Goal: Task Accomplishment & Management: Complete application form

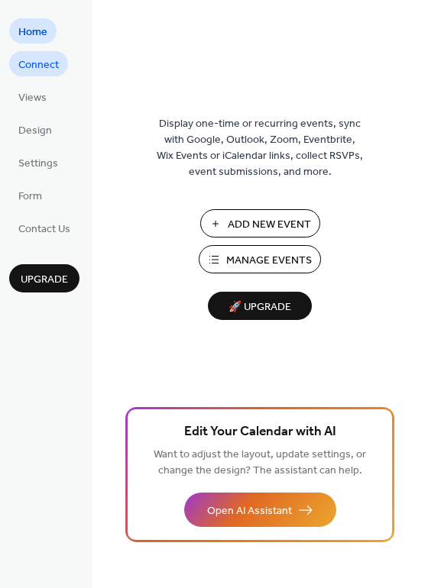
click at [50, 63] on span "Connect" at bounding box center [38, 65] width 40 height 16
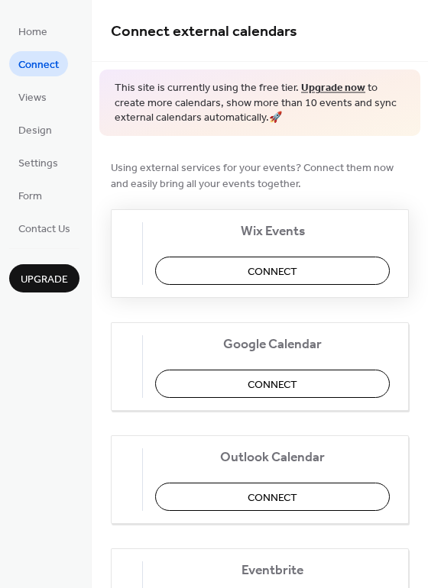
click at [277, 272] on span "Connect" at bounding box center [273, 272] width 50 height 16
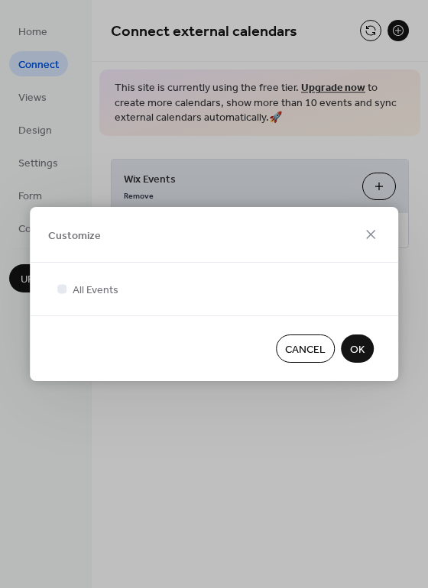
click at [360, 357] on span "OK" at bounding box center [357, 350] width 15 height 16
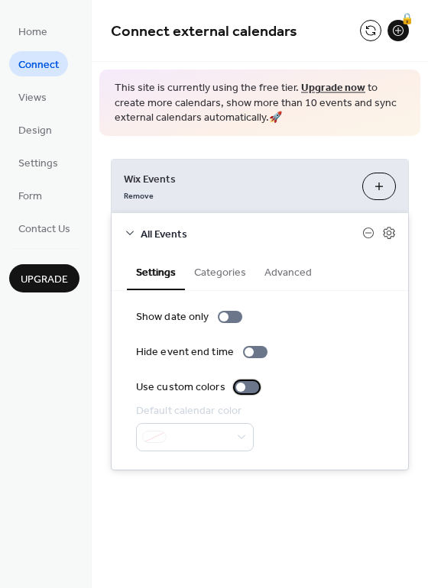
click at [245, 388] on div at bounding box center [247, 387] width 24 height 12
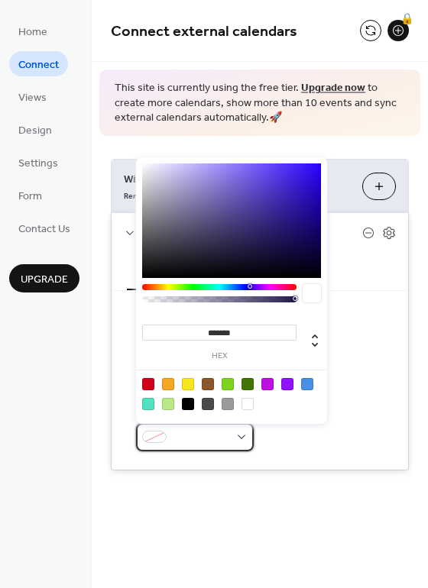
click at [232, 439] on div at bounding box center [195, 437] width 118 height 28
click at [309, 383] on div at bounding box center [307, 384] width 12 height 12
type input "*******"
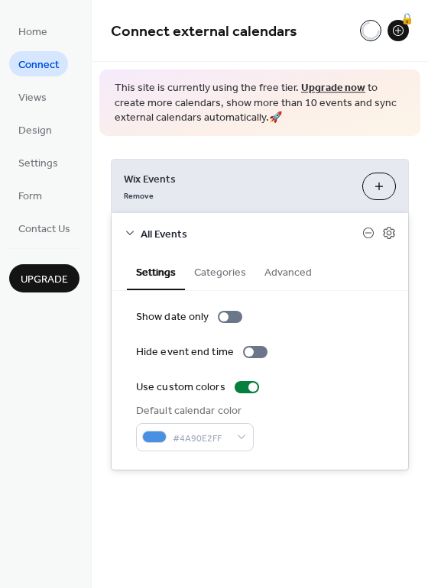
click at [312, 429] on div "Default calendar color #4A90E2FF" at bounding box center [260, 427] width 248 height 48
click at [231, 270] on button "Categories" at bounding box center [220, 271] width 70 height 35
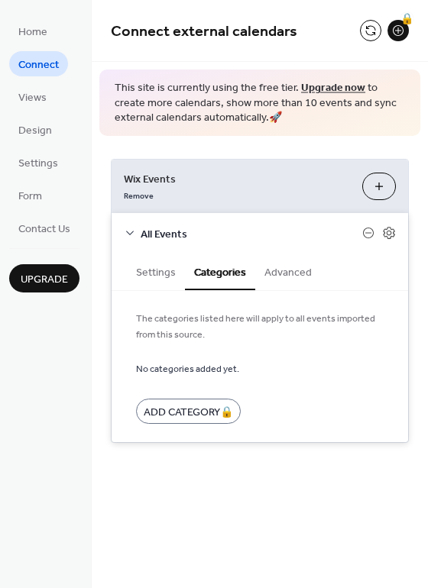
click at [285, 274] on button "Advanced" at bounding box center [288, 271] width 66 height 35
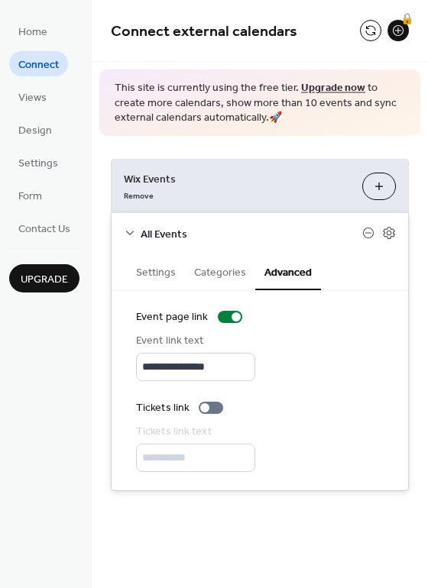
click at [150, 273] on button "Settings" at bounding box center [156, 271] width 58 height 35
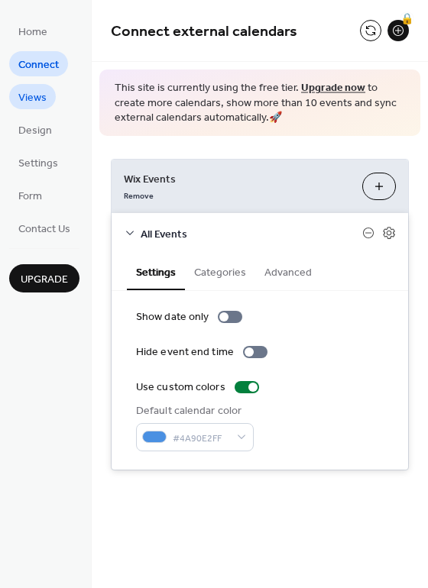
click at [53, 95] on link "Views" at bounding box center [32, 96] width 47 height 25
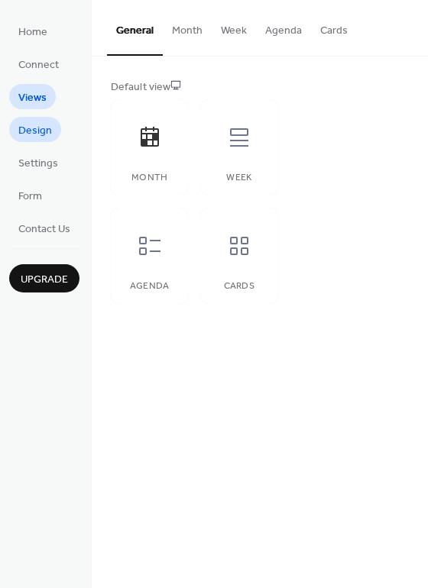
click at [44, 132] on span "Design" at bounding box center [35, 131] width 34 height 16
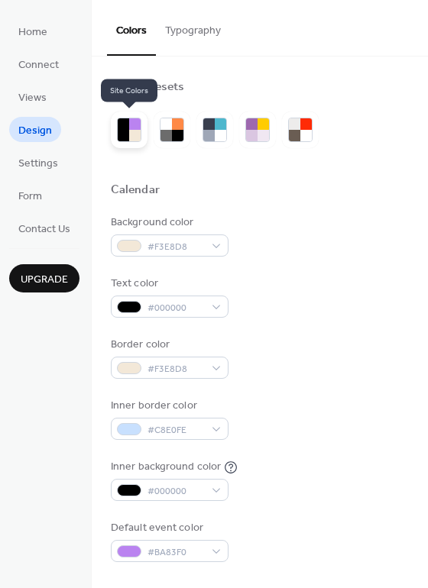
click at [128, 137] on div at bounding box center [123, 135] width 11 height 11
click at [174, 133] on div at bounding box center [177, 135] width 11 height 11
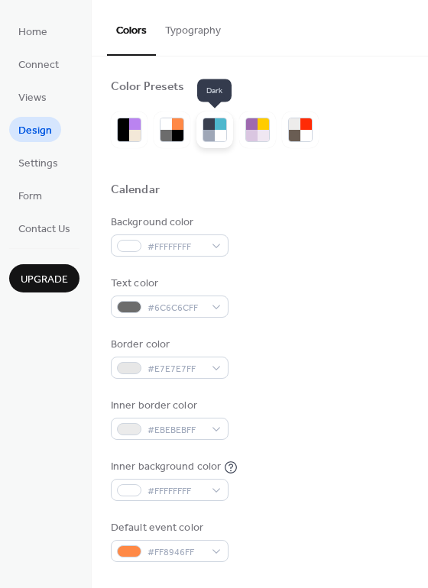
click at [212, 138] on div at bounding box center [208, 135] width 11 height 11
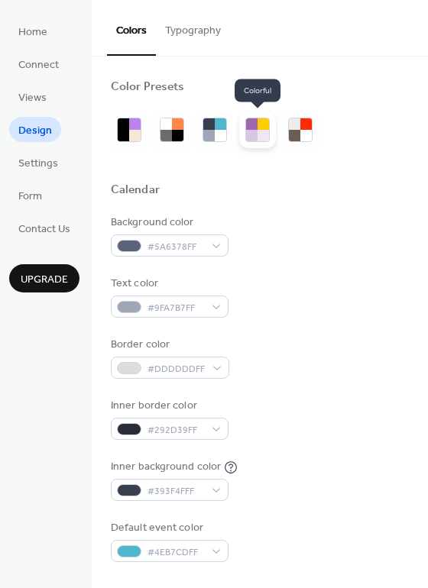
click at [261, 139] on div at bounding box center [262, 135] width 11 height 11
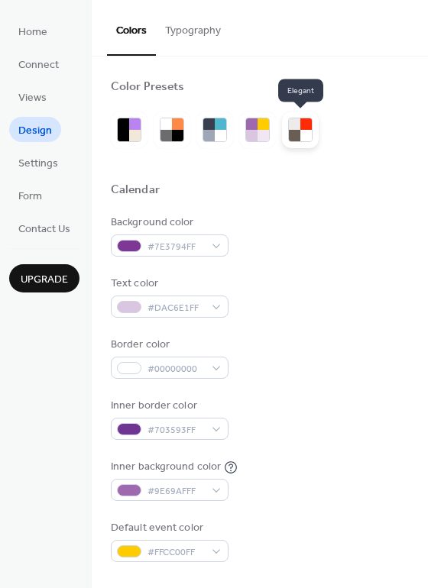
click at [293, 132] on div at bounding box center [294, 135] width 11 height 11
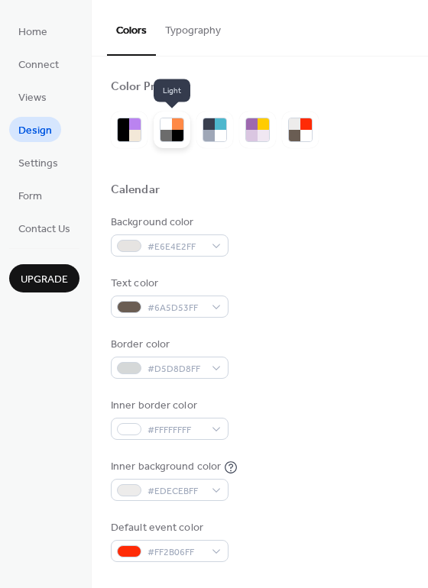
click at [172, 128] on div at bounding box center [177, 123] width 11 height 11
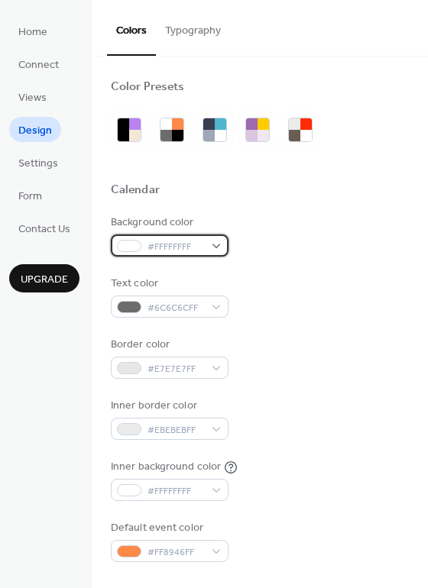
click at [131, 244] on div at bounding box center [129, 246] width 24 height 12
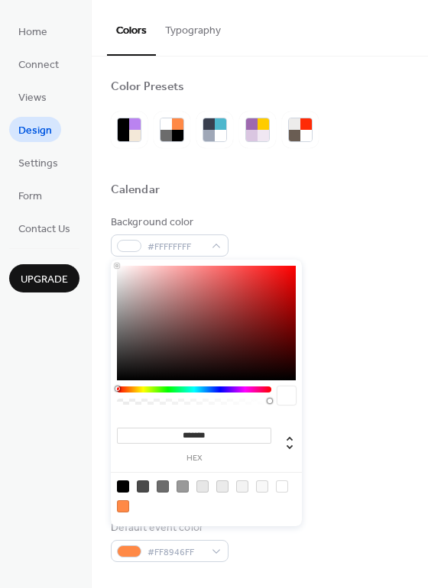
click at [145, 391] on div at bounding box center [194, 390] width 154 height 6
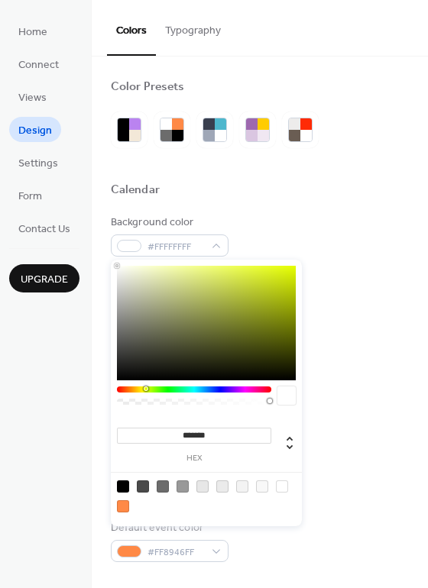
click at [134, 390] on div at bounding box center [194, 390] width 154 height 6
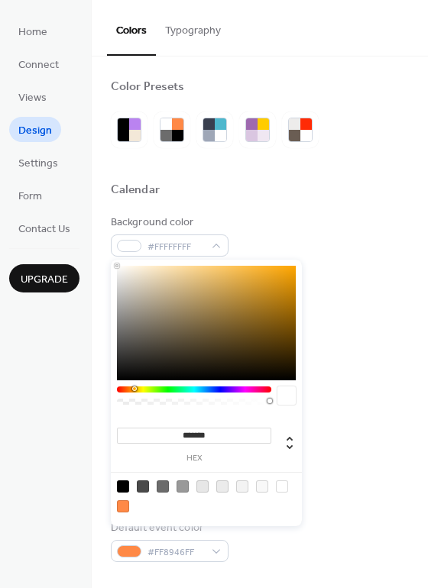
type input "*******"
click at [185, 277] on div at bounding box center [206, 323] width 179 height 115
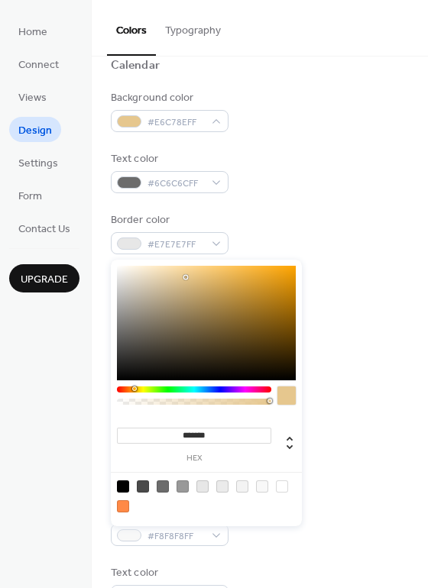
scroll to position [108, 0]
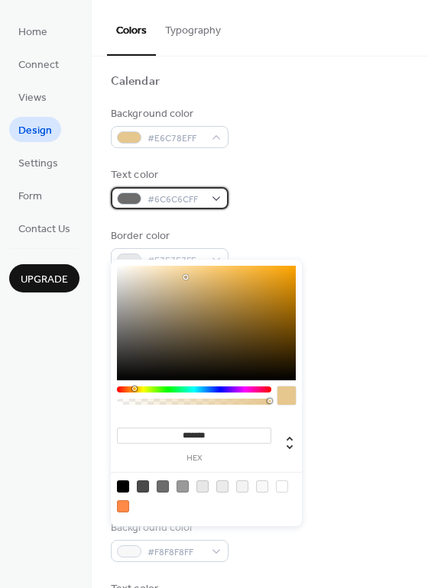
click at [133, 200] on div at bounding box center [129, 199] width 24 height 12
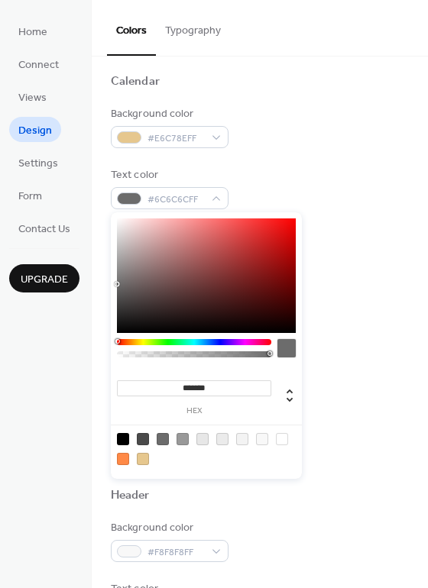
click at [165, 306] on div at bounding box center [206, 276] width 179 height 115
type input "*******"
click at [167, 323] on div at bounding box center [206, 276] width 179 height 115
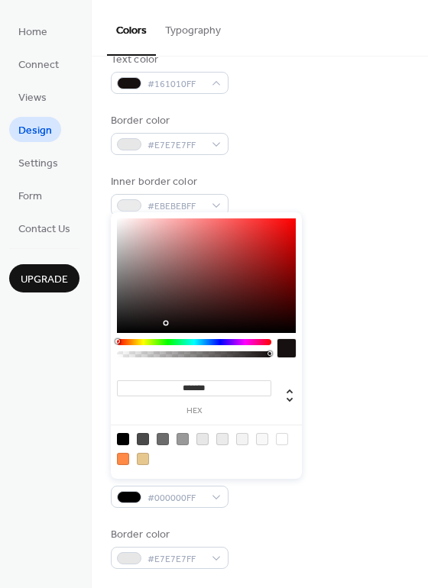
scroll to position [232, 0]
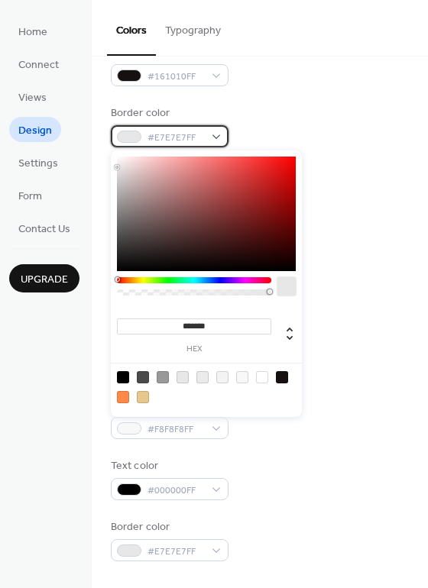
click at [193, 141] on span "#E7E7E7FF" at bounding box center [175, 138] width 57 height 16
click at [123, 396] on div at bounding box center [123, 397] width 12 height 12
type input "*******"
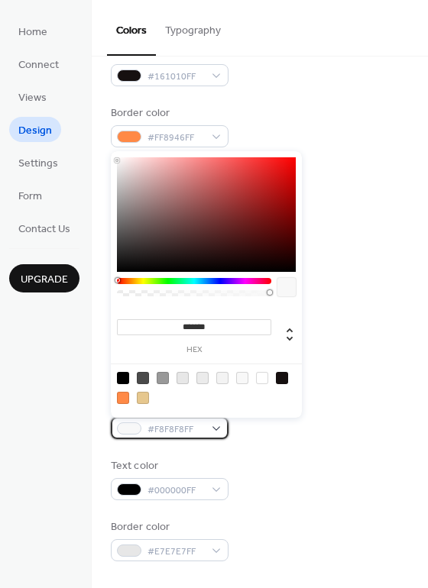
click at [203, 431] on span "#F8F8F8FF" at bounding box center [175, 430] width 57 height 16
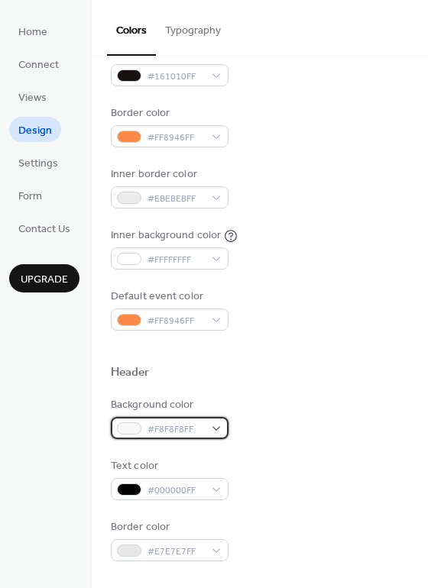
click at [212, 429] on div "#F8F8F8FF" at bounding box center [170, 428] width 118 height 22
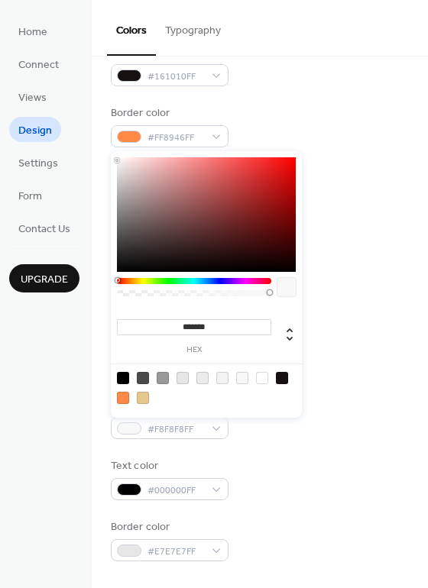
click at [122, 399] on div at bounding box center [123, 398] width 12 height 12
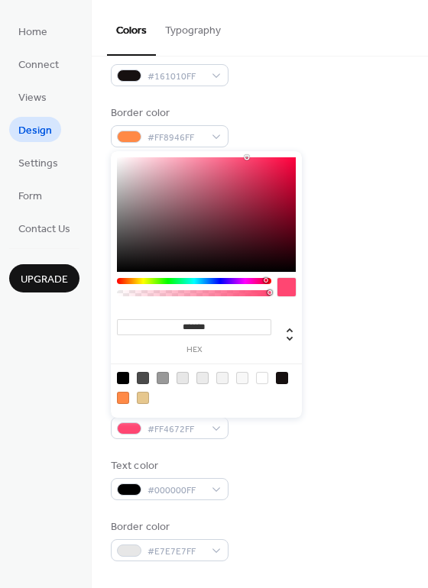
click at [265, 281] on div at bounding box center [194, 281] width 154 height 6
click at [276, 181] on div at bounding box center [206, 214] width 179 height 115
click at [243, 178] on div at bounding box center [206, 214] width 179 height 115
click at [251, 189] on div at bounding box center [206, 214] width 179 height 115
click at [222, 195] on div at bounding box center [206, 214] width 179 height 115
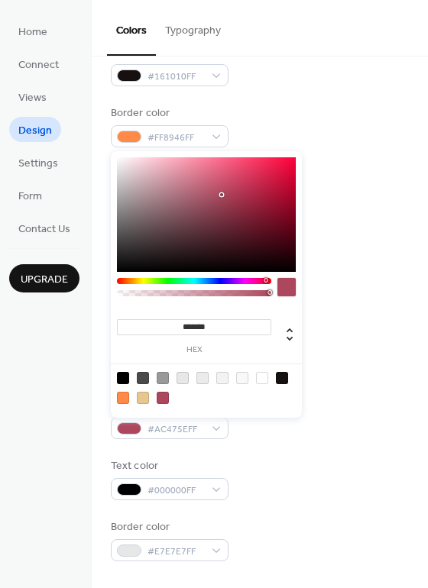
click at [219, 175] on div at bounding box center [206, 214] width 179 height 115
click at [120, 280] on div at bounding box center [194, 281] width 154 height 6
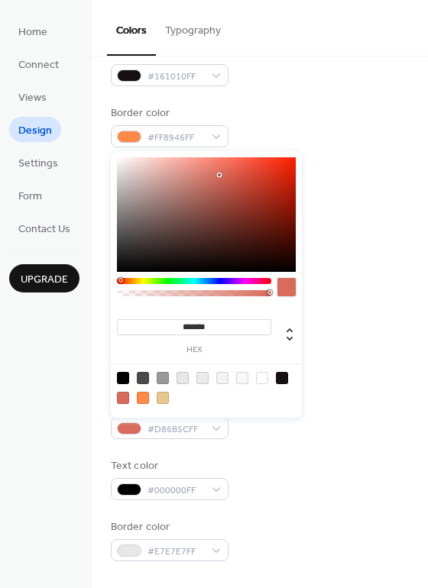
click at [265, 180] on div at bounding box center [206, 214] width 179 height 115
click at [262, 209] on div at bounding box center [206, 214] width 179 height 115
click at [245, 188] on div at bounding box center [206, 214] width 179 height 115
click at [231, 185] on div at bounding box center [206, 214] width 179 height 115
drag, startPoint x: 234, startPoint y: 187, endPoint x: 275, endPoint y: 188, distance: 41.3
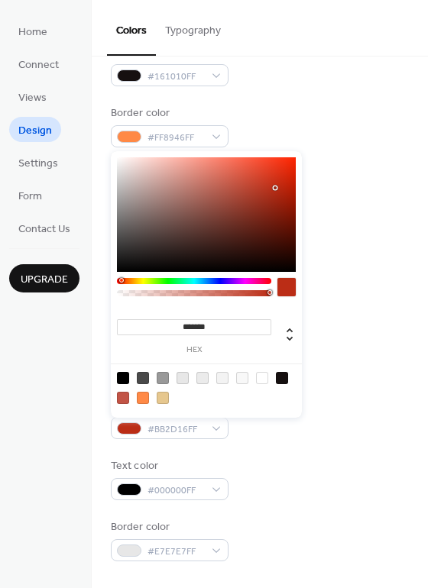
click at [275, 188] on div at bounding box center [276, 189] width 3 height 3
click at [275, 188] on div at bounding box center [275, 187] width 3 height 3
click at [245, 178] on div at bounding box center [206, 214] width 179 height 115
click at [209, 176] on div at bounding box center [206, 214] width 179 height 115
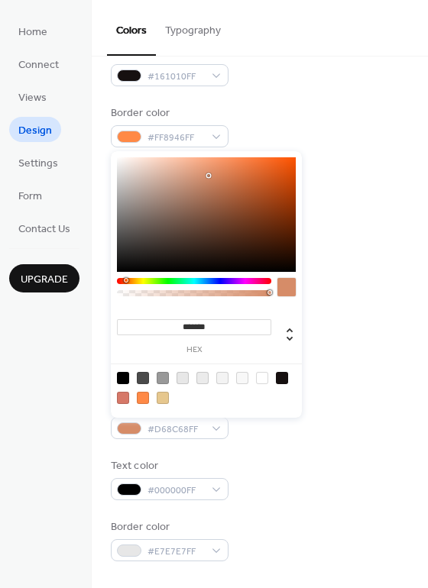
click at [125, 282] on div at bounding box center [127, 280] width 5 height 5
click at [280, 180] on div at bounding box center [206, 214] width 179 height 115
click at [268, 280] on div at bounding box center [194, 281] width 154 height 6
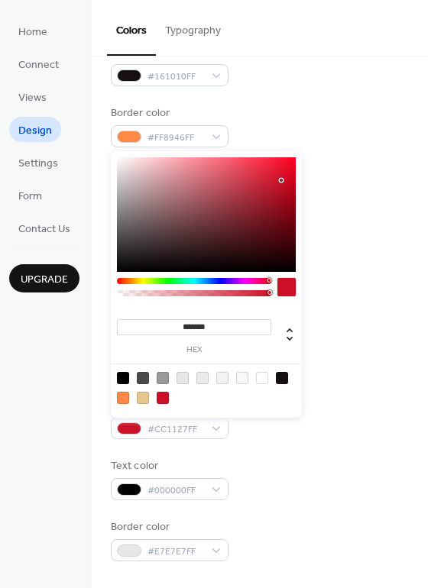
click at [264, 174] on div at bounding box center [206, 214] width 179 height 115
click at [254, 193] on div at bounding box center [206, 214] width 179 height 115
click at [228, 182] on div at bounding box center [206, 214] width 179 height 115
click at [237, 209] on div at bounding box center [206, 214] width 179 height 115
click at [287, 210] on div at bounding box center [206, 214] width 179 height 115
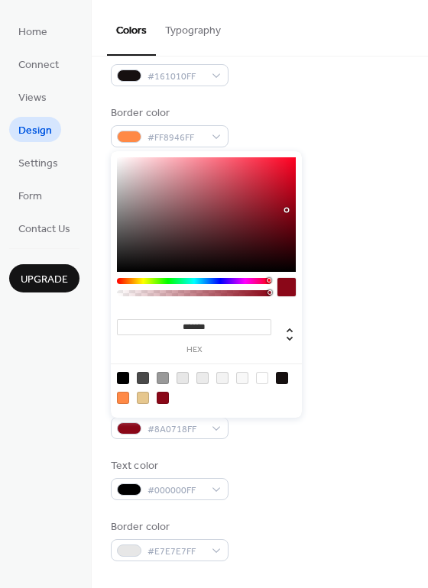
click at [287, 186] on div at bounding box center [206, 214] width 179 height 115
click at [279, 172] on div at bounding box center [206, 214] width 179 height 115
type input "*******"
click at [291, 167] on div at bounding box center [206, 214] width 179 height 115
click at [369, 346] on div at bounding box center [260, 348] width 298 height 34
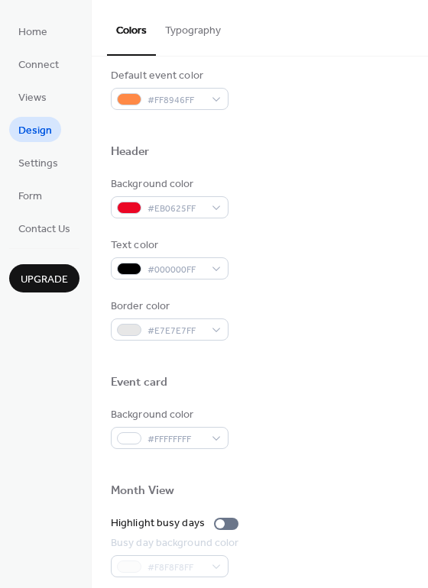
scroll to position [454, 0]
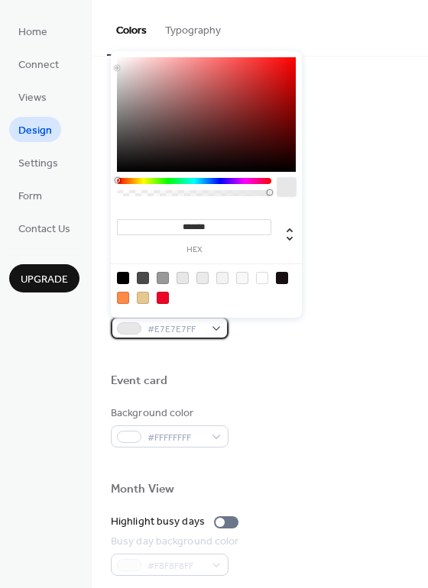
click at [216, 328] on div "#E7E7E7FF" at bounding box center [170, 328] width 118 height 22
click at [163, 299] on div at bounding box center [163, 298] width 12 height 12
type input "*******"
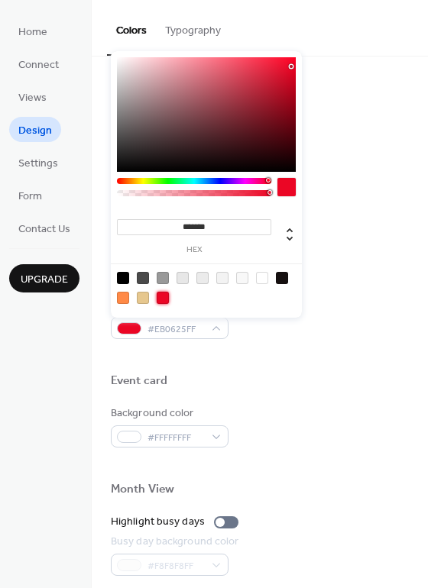
click at [248, 379] on div "Event card" at bounding box center [260, 384] width 298 height 20
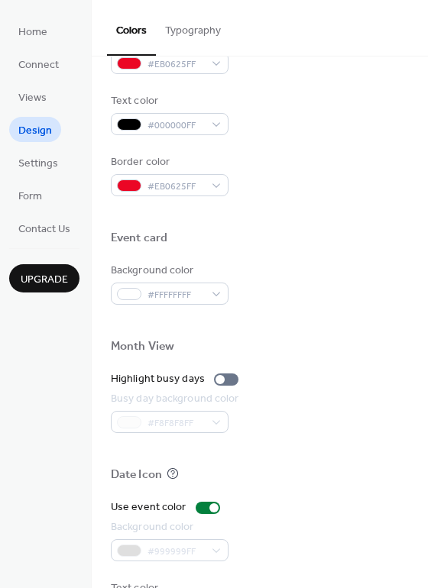
scroll to position [597, 0]
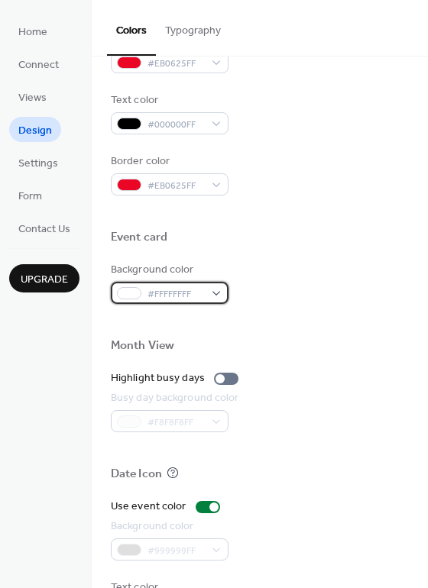
click at [215, 291] on div "#FFFFFFFF" at bounding box center [170, 293] width 118 height 22
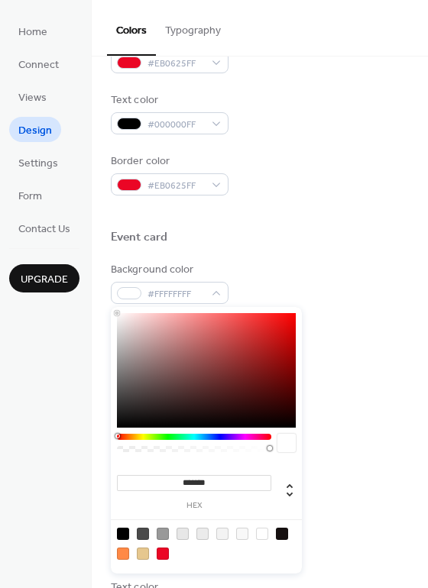
click at [255, 257] on div at bounding box center [260, 256] width 298 height 12
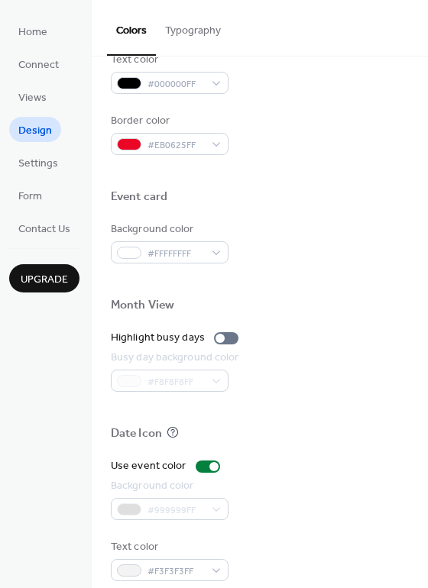
scroll to position [654, 0]
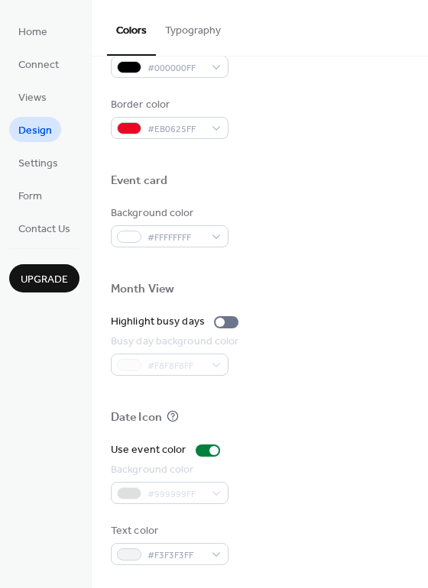
click at [58, 274] on span "Upgrade" at bounding box center [44, 280] width 47 height 16
click at [57, 225] on span "Contact Us" at bounding box center [44, 230] width 52 height 16
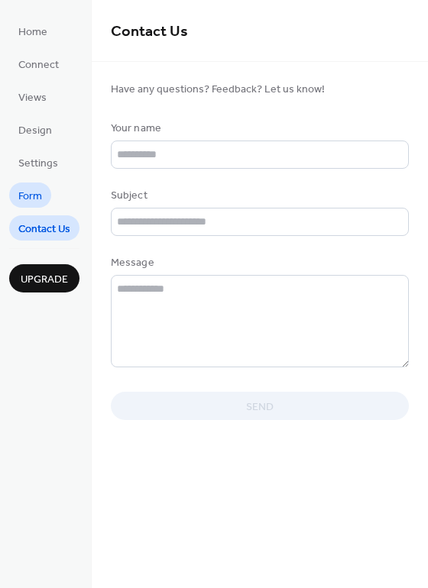
click at [41, 196] on span "Form" at bounding box center [30, 197] width 24 height 16
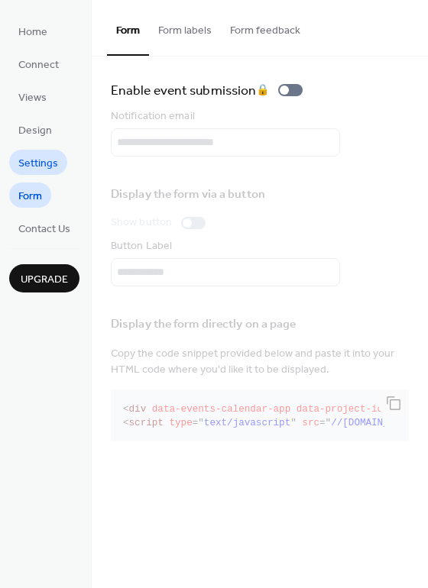
click at [40, 166] on span "Settings" at bounding box center [38, 164] width 40 height 16
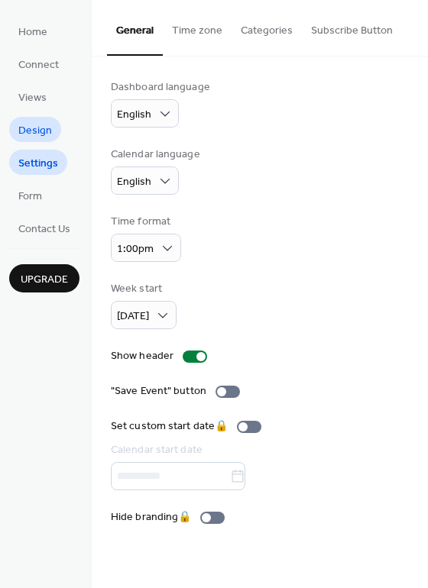
click at [42, 134] on span "Design" at bounding box center [35, 131] width 34 height 16
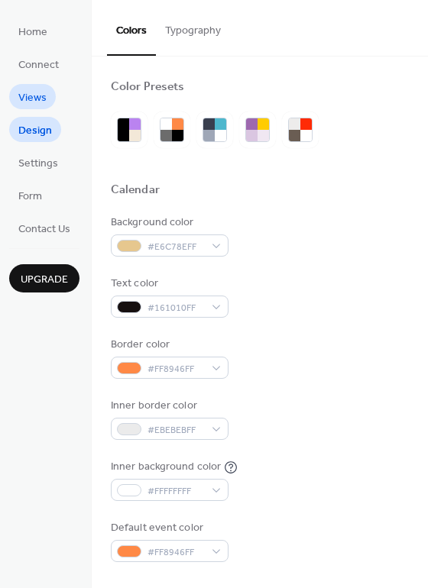
click at [34, 98] on span "Views" at bounding box center [32, 98] width 28 height 16
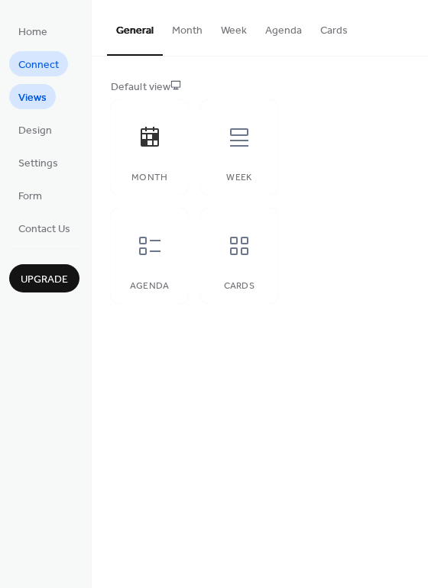
click at [34, 62] on span "Connect" at bounding box center [38, 65] width 40 height 16
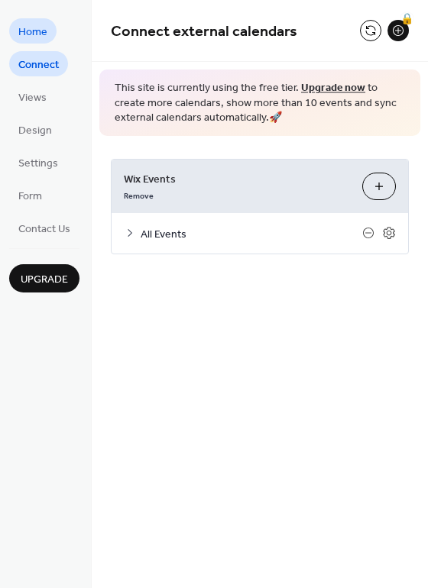
click at [25, 26] on span "Home" at bounding box center [32, 32] width 29 height 16
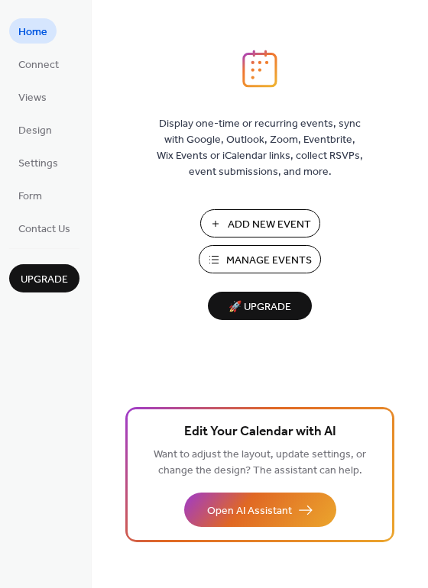
click at [290, 222] on span "Add New Event" at bounding box center [269, 225] width 83 height 16
click at [33, 69] on span "Connect" at bounding box center [38, 65] width 40 height 16
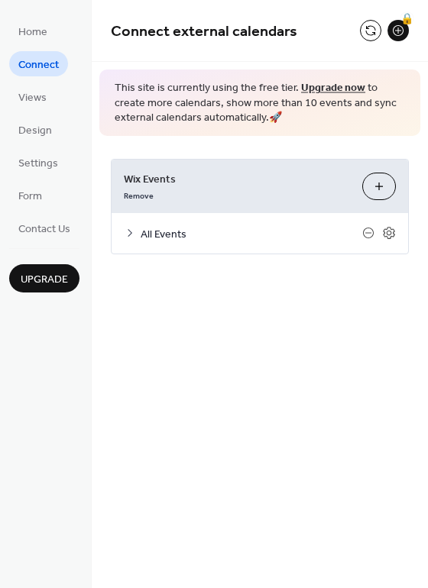
click at [128, 232] on icon at bounding box center [130, 233] width 12 height 12
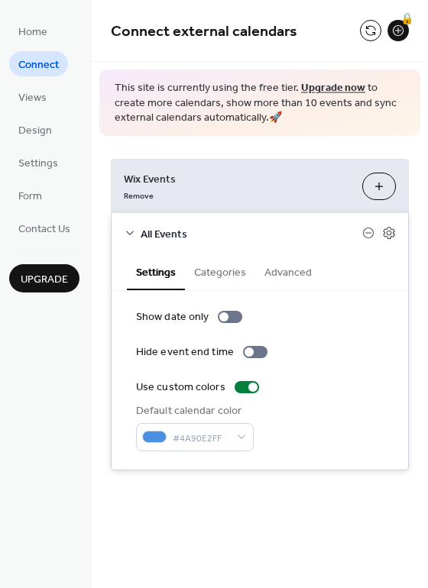
click at [128, 232] on icon at bounding box center [130, 233] width 12 height 12
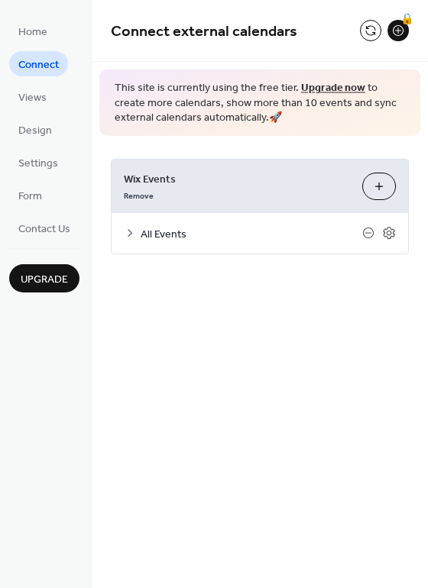
click at [129, 238] on icon at bounding box center [130, 233] width 12 height 12
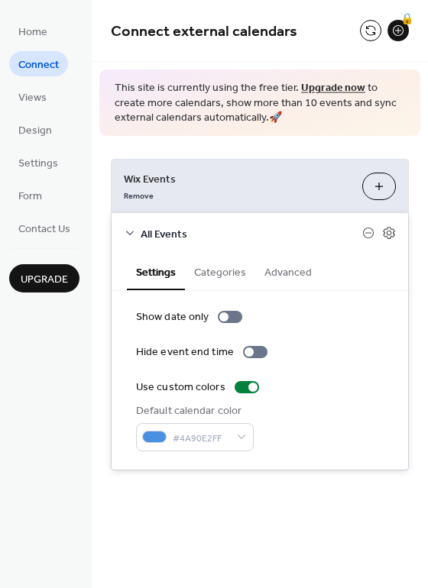
click at [85, 423] on div "Home Connect Views Design Settings Form Contact Us Upgrade" at bounding box center [46, 294] width 92 height 588
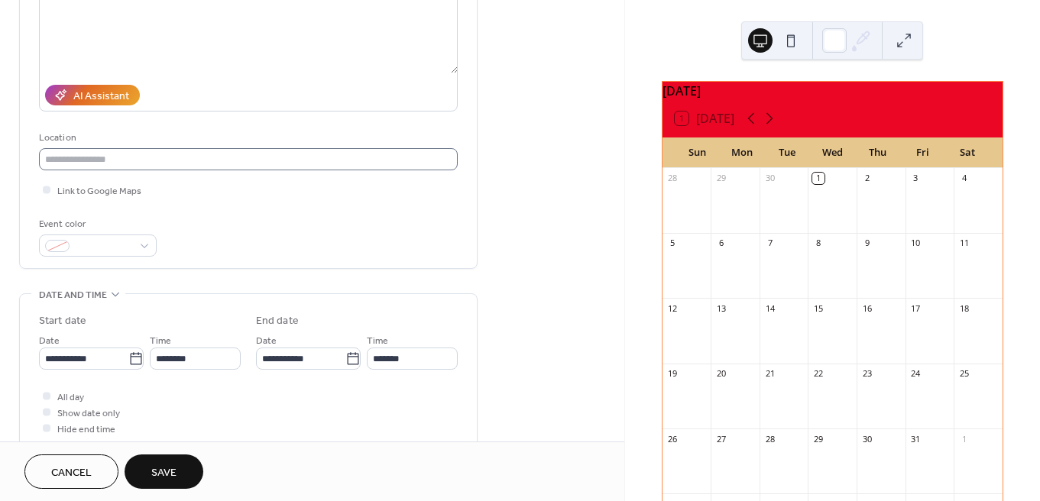
scroll to position [209, 0]
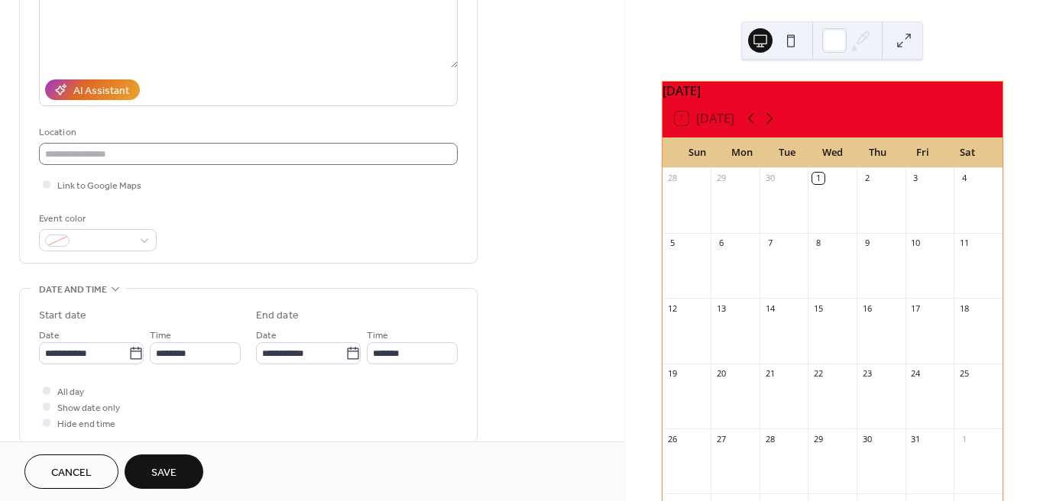
type input "**********"
click at [245, 151] on input "text" at bounding box center [248, 154] width 419 height 22
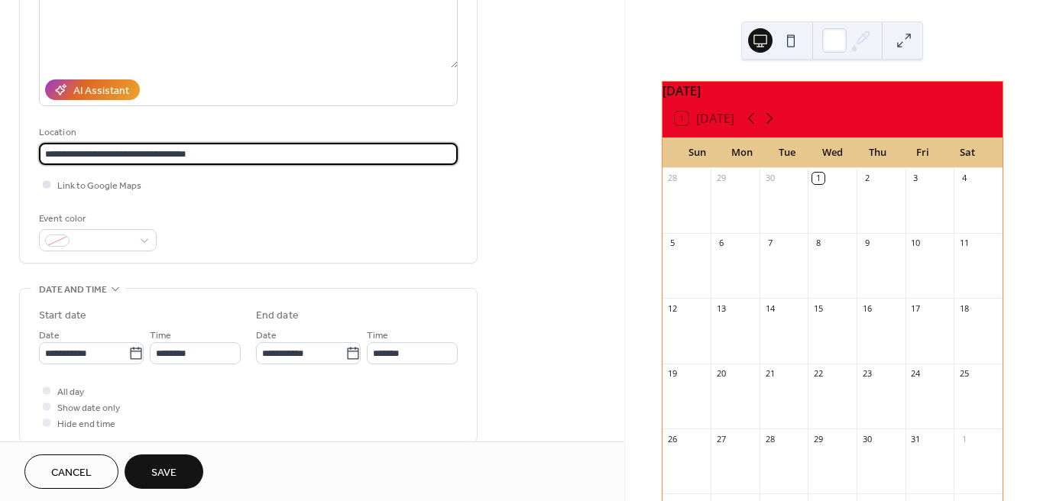
type input "**********"
click at [44, 183] on div at bounding box center [47, 184] width 8 height 8
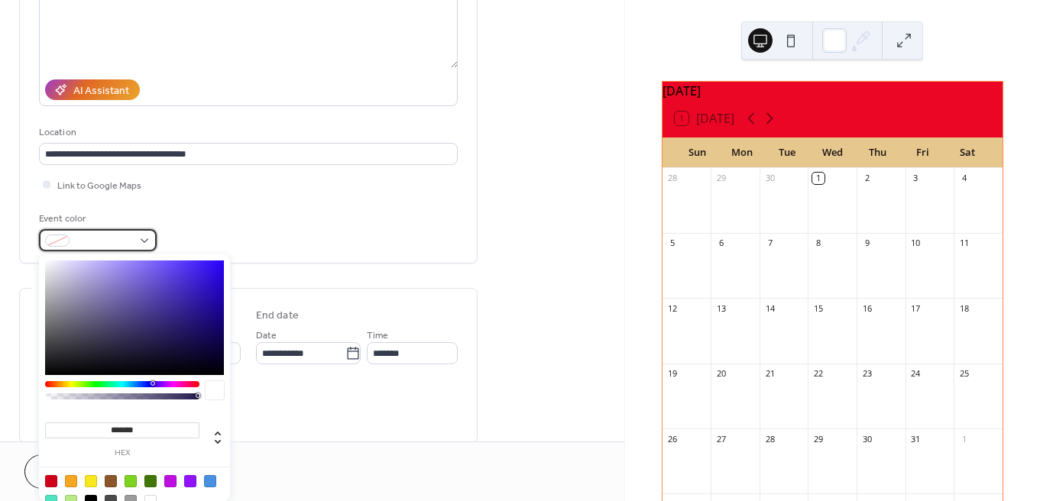
click at [146, 239] on div at bounding box center [98, 240] width 118 height 22
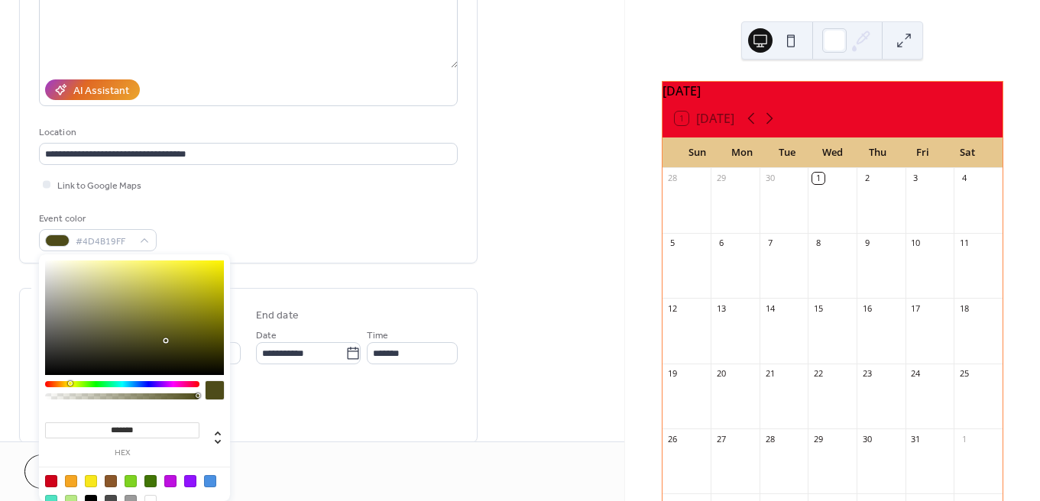
click at [70, 387] on div at bounding box center [122, 384] width 154 height 6
type input "*******"
click at [197, 280] on div at bounding box center [134, 318] width 179 height 115
click at [290, 262] on div "**********" at bounding box center [248, 69] width 419 height 387
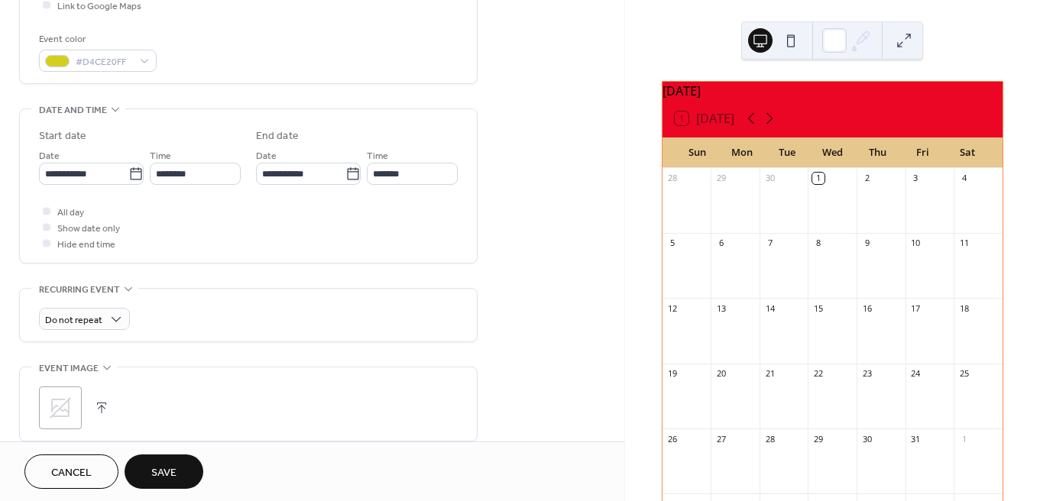
scroll to position [396, 0]
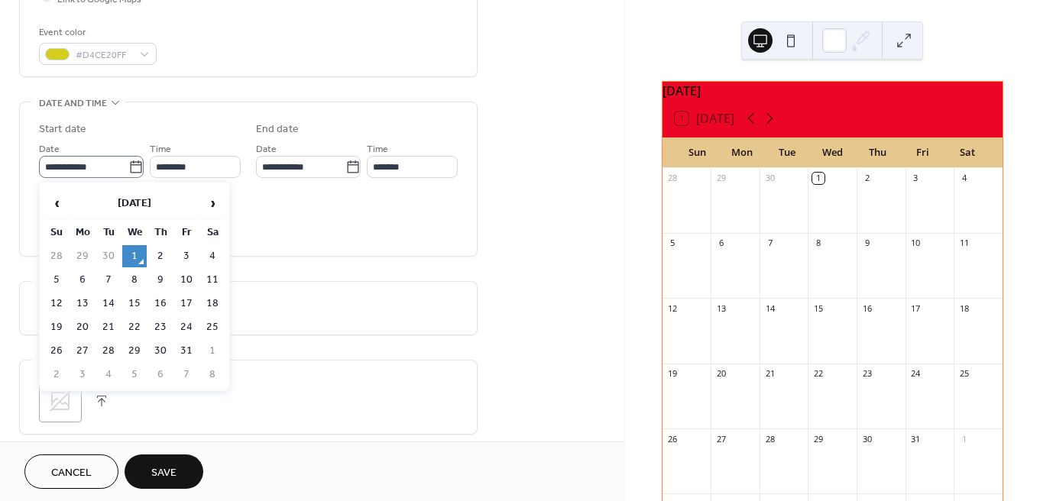
click at [133, 167] on icon at bounding box center [135, 167] width 15 height 15
click at [128, 167] on input "**********" at bounding box center [83, 167] width 89 height 22
click at [134, 345] on td "29" at bounding box center [134, 351] width 24 height 22
type input "**********"
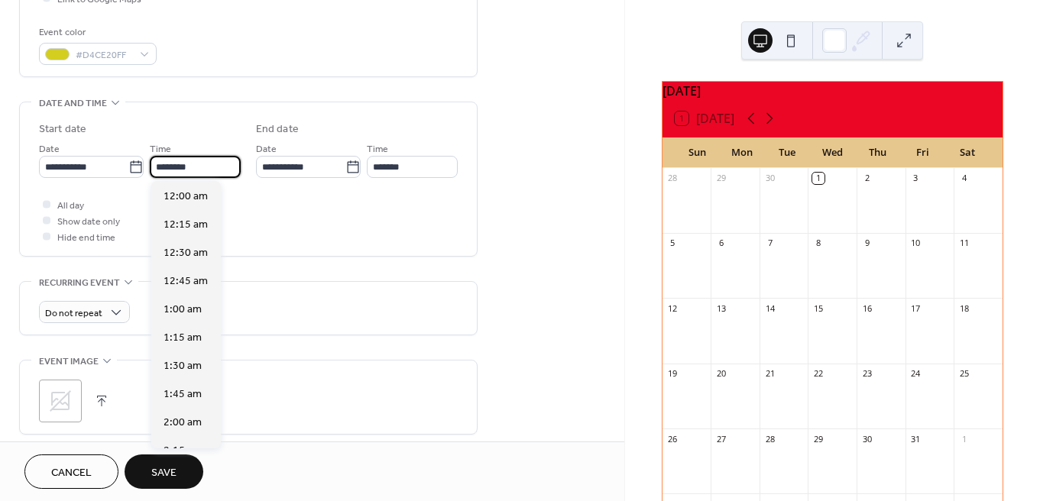
click at [206, 167] on input "********" at bounding box center [195, 167] width 91 height 22
click at [331, 225] on div "All day Show date only Hide end time" at bounding box center [248, 220] width 419 height 48
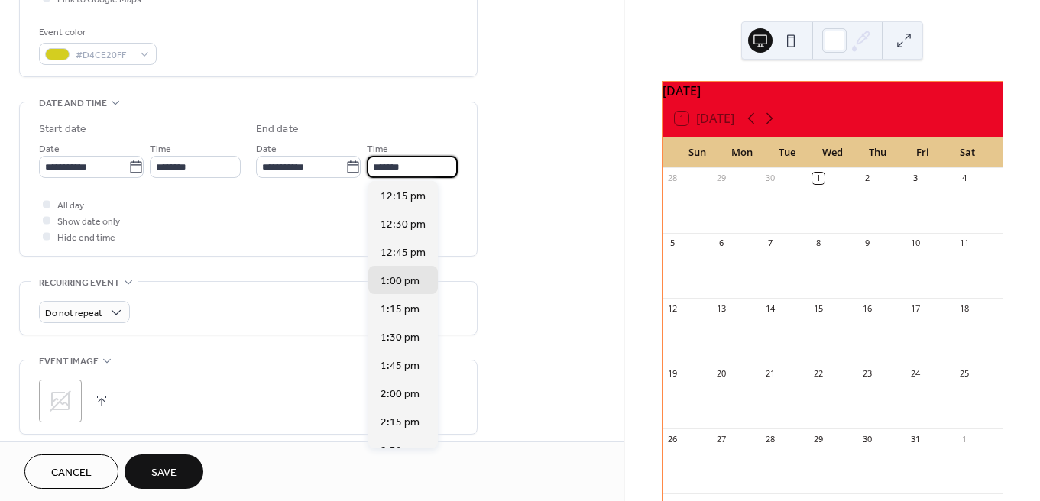
click at [419, 171] on input "*******" at bounding box center [412, 167] width 91 height 22
click at [406, 362] on span "3:00 pm" at bounding box center [399, 370] width 39 height 16
type input "*******"
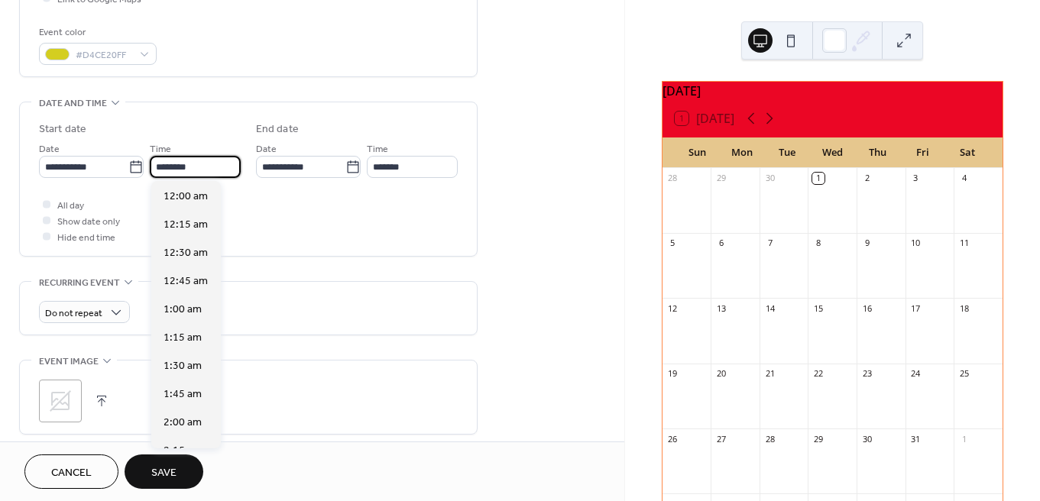
click at [196, 164] on input "********" at bounding box center [195, 167] width 91 height 22
click at [194, 307] on span "1:00 pm" at bounding box center [183, 310] width 39 height 16
type input "*******"
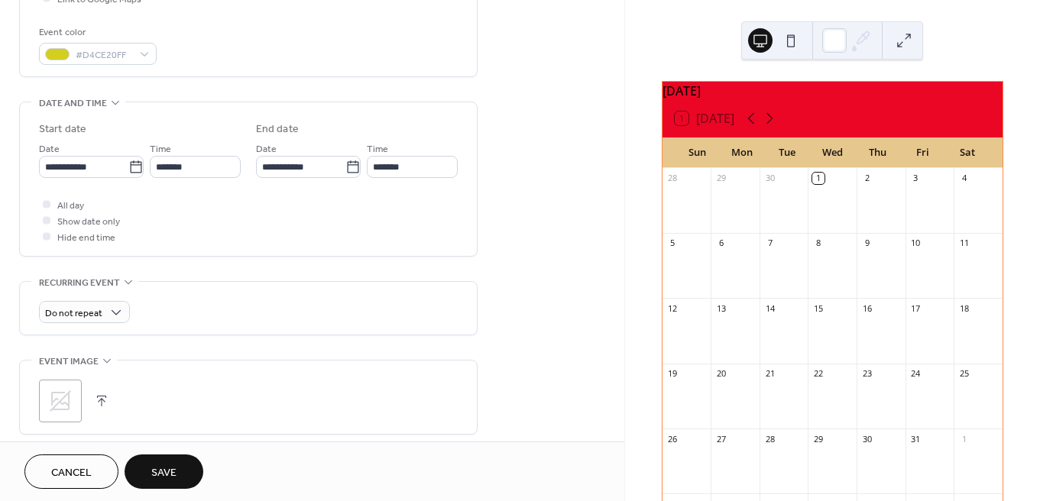
click at [201, 224] on div "All day Show date only Hide end time" at bounding box center [248, 220] width 419 height 48
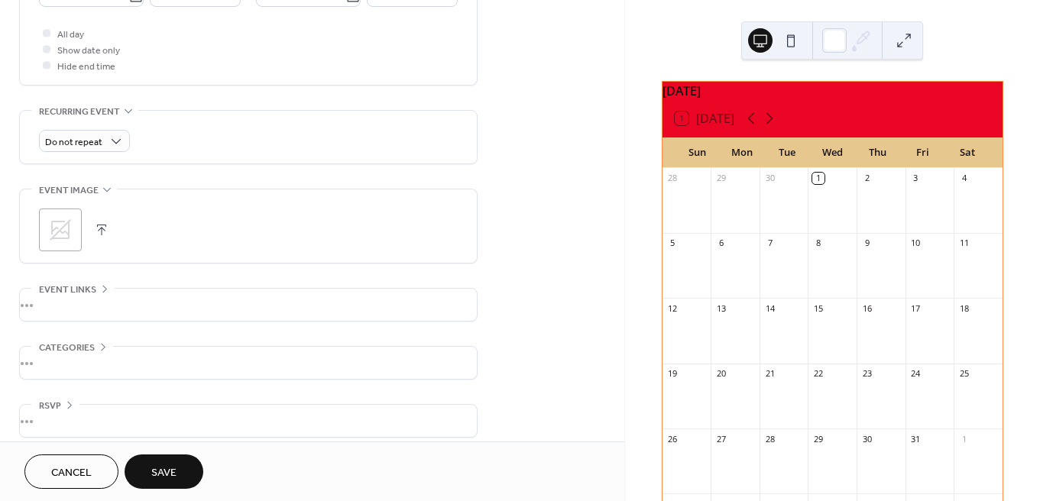
scroll to position [578, 0]
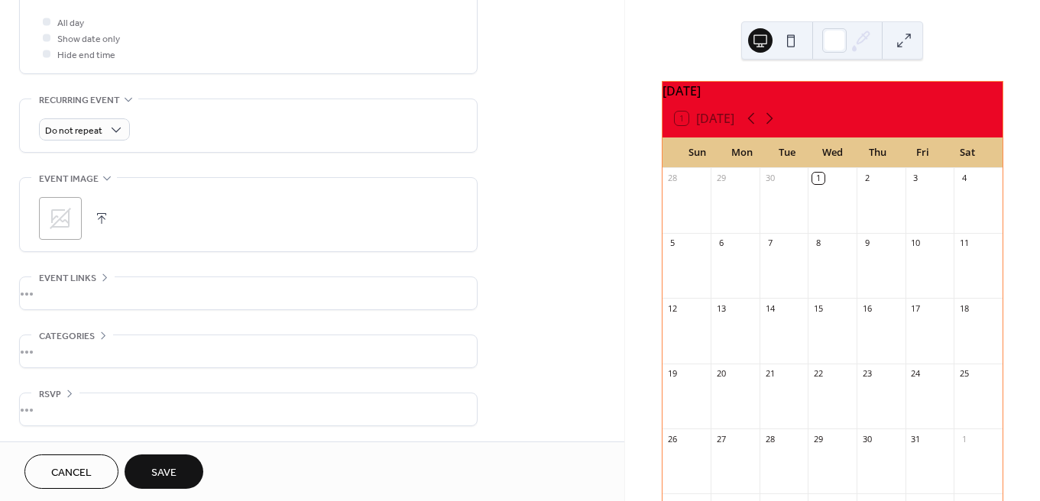
click at [59, 217] on icon at bounding box center [60, 218] width 24 height 24
click at [99, 282] on div "•••" at bounding box center [248, 293] width 457 height 32
click at [100, 281] on icon at bounding box center [105, 277] width 12 height 12
click at [102, 332] on icon at bounding box center [103, 336] width 5 height 8
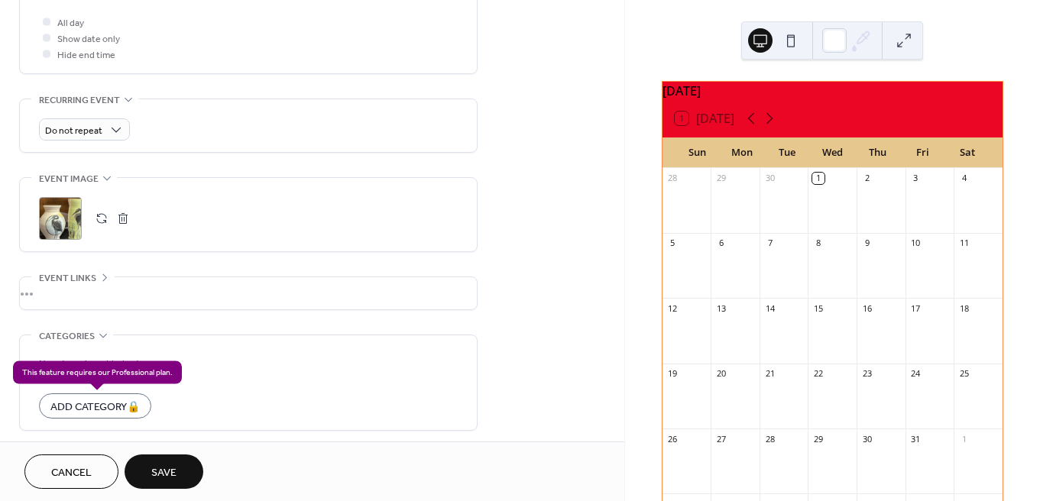
click at [122, 407] on div "Add Category 🔒" at bounding box center [95, 405] width 112 height 25
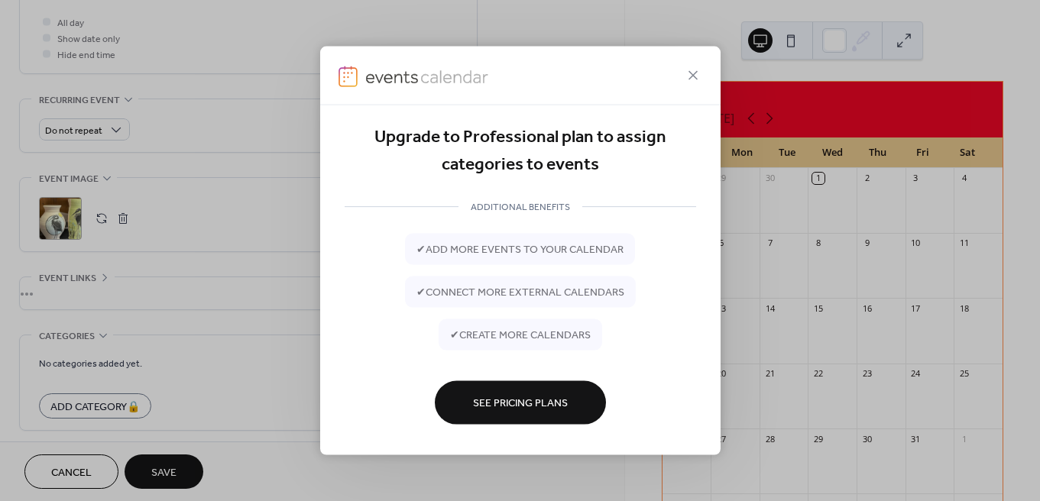
click at [231, 327] on div "Upgrade to Professional plan to assign categories to events ADDITIONAL BENEFITS…" at bounding box center [520, 250] width 1040 height 501
click at [693, 77] on icon at bounding box center [693, 75] width 18 height 18
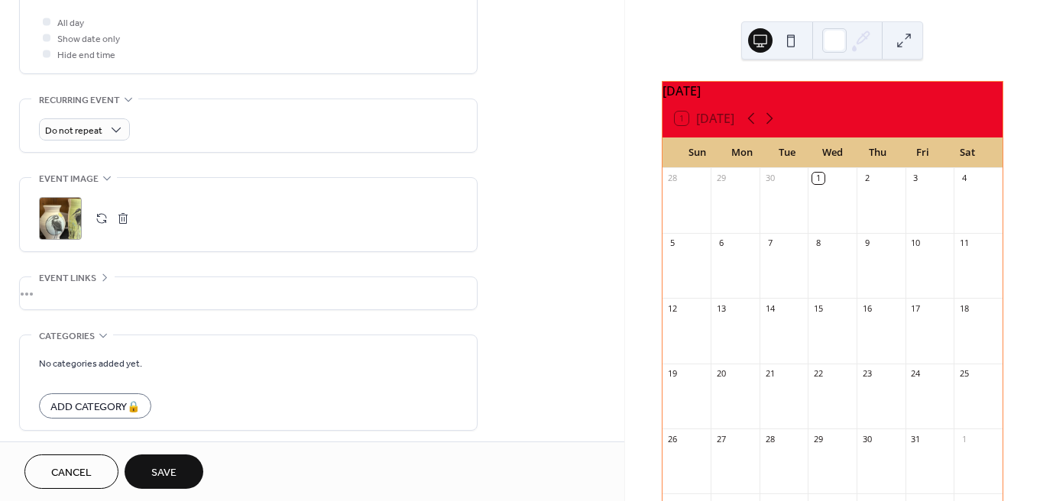
scroll to position [641, 0]
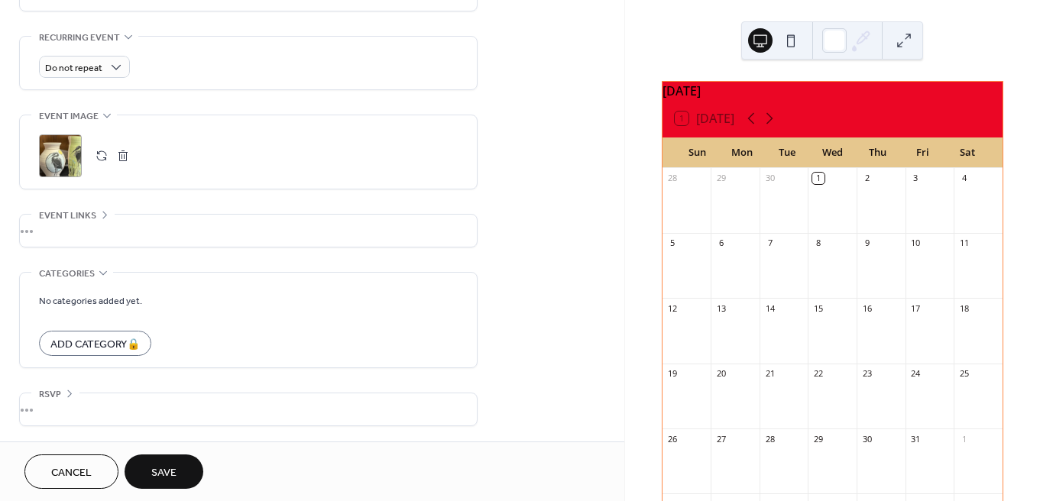
click at [67, 390] on icon at bounding box center [69, 393] width 12 height 12
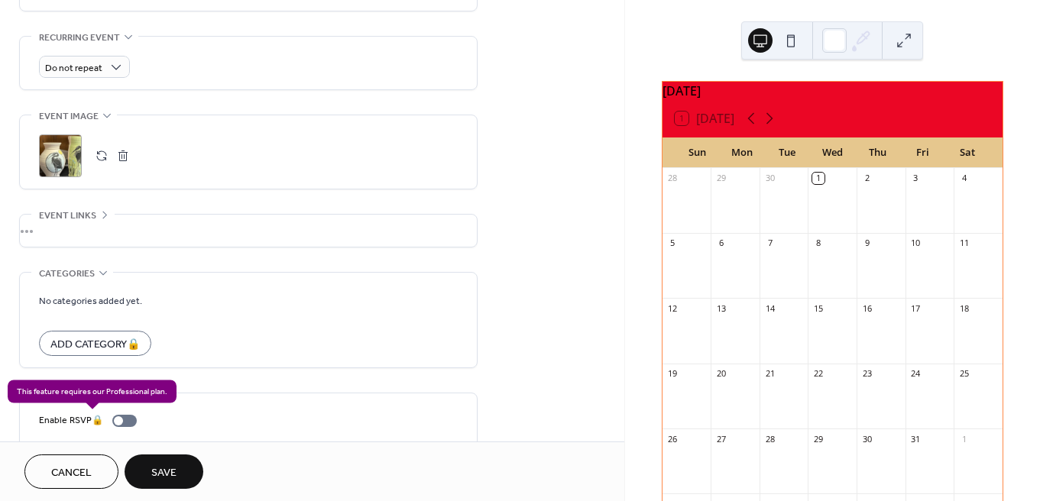
click at [121, 423] on div "Enable RSVP 🔒" at bounding box center [91, 421] width 104 height 16
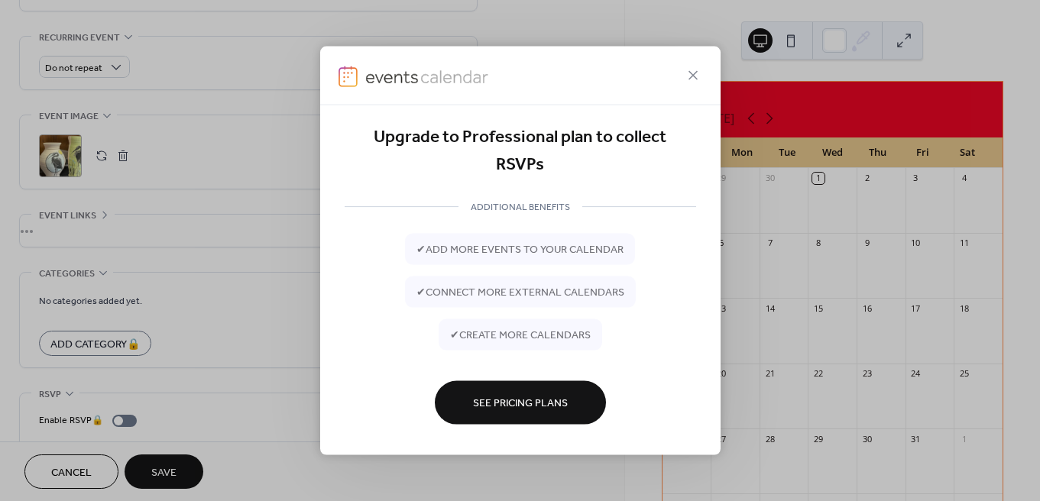
click at [264, 356] on div "Upgrade to Professional plan to collect RSVPs ADDITIONAL BENEFITS ✔ add more ev…" at bounding box center [520, 250] width 1040 height 501
click at [685, 71] on icon at bounding box center [693, 75] width 18 height 18
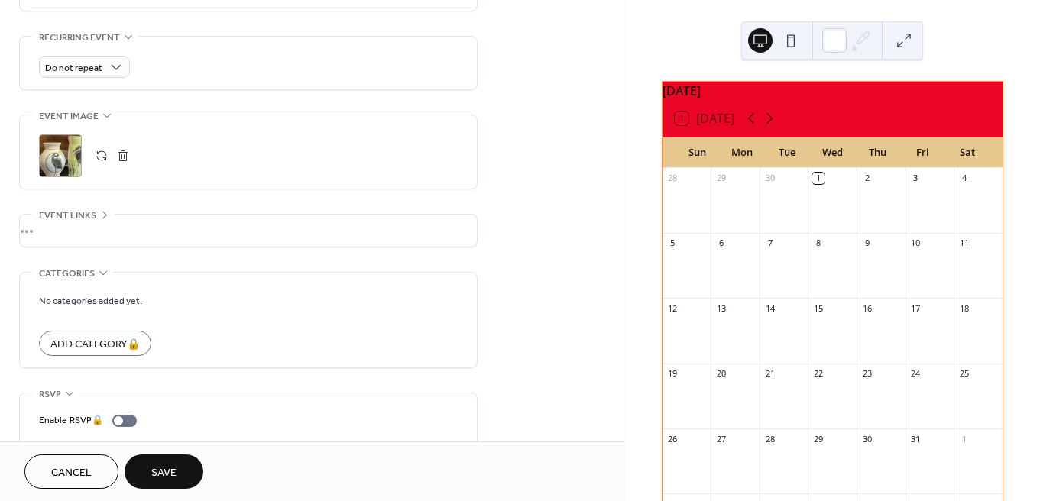
click at [165, 468] on span "Save" at bounding box center [163, 473] width 25 height 16
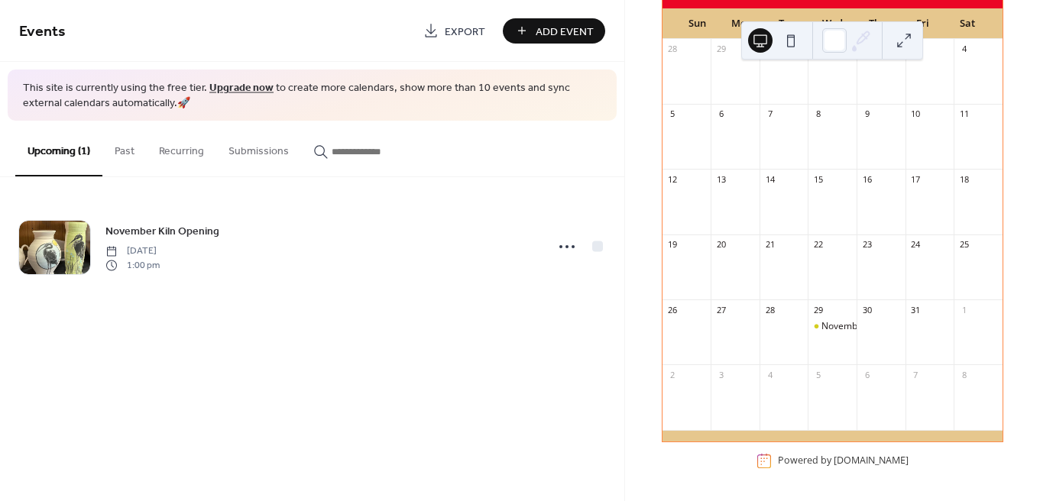
scroll to position [97, 0]
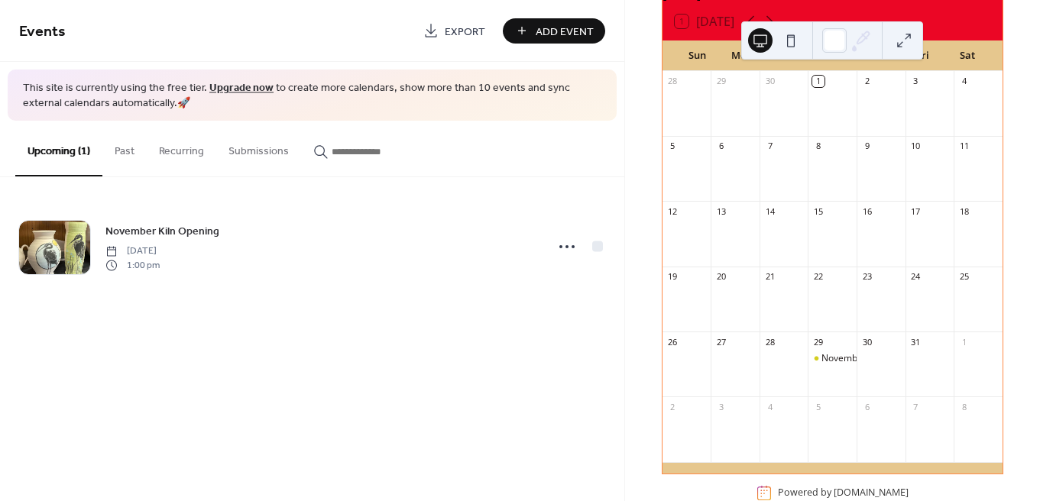
click at [466, 348] on div "Events Export Add Event This site is currently using the free tier. Upgrade now…" at bounding box center [312, 250] width 624 height 501
